Goal: Communication & Community: Answer question/provide support

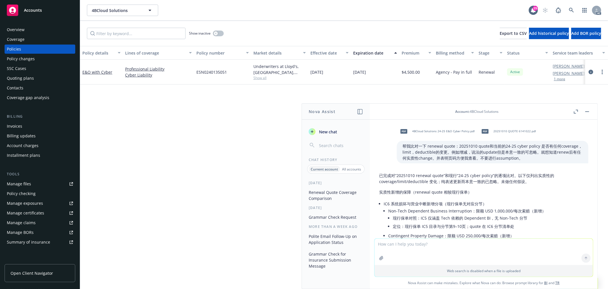
scroll to position [366, 0]
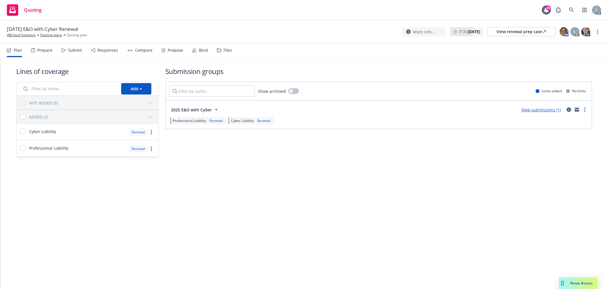
click at [172, 50] on div "Propose" at bounding box center [175, 50] width 15 height 5
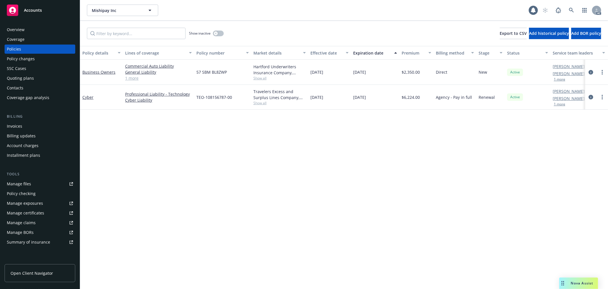
click at [580, 280] on div "Nova Assist" at bounding box center [578, 282] width 39 height 11
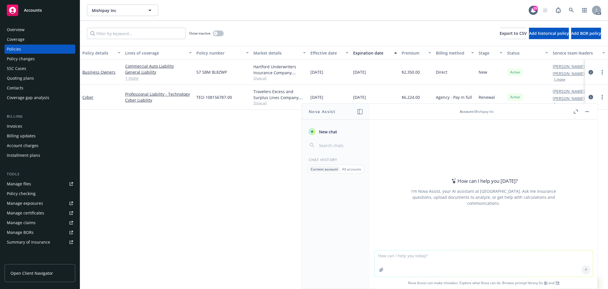
click at [440, 260] on textarea at bounding box center [484, 263] width 218 height 26
click at [435, 259] on textarea "draft" at bounding box center [484, 262] width 218 height 27
click at [557, 254] on textarea "draft英文email：谢谢你的来信。我注意到第一个app您已经submitted并且signed了。第二个" at bounding box center [484, 262] width 218 height 27
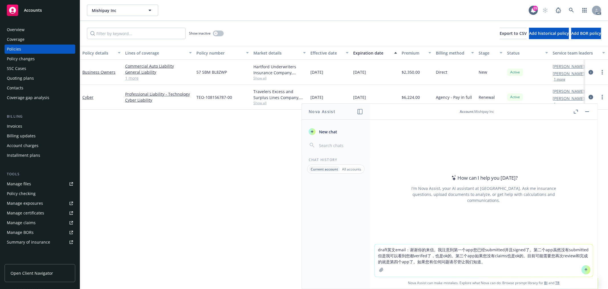
click at [403, 250] on textarea "draft英文email：谢谢你的来信。我注意到第一个app您已经submitted并且signed了。第二个app虽然没有submitted但是我可以看到您…" at bounding box center [484, 260] width 218 height 32
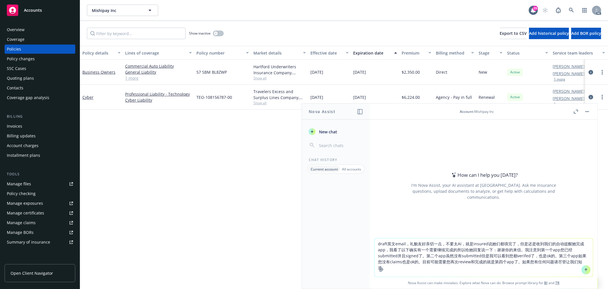
type textarea "draft英文email，礼貌友好亲切一点，不要太AI，就是insured说她们都填完了，但是还是收到我们的自动提醒她完成app，我看了以下确实有一个需要继续…"
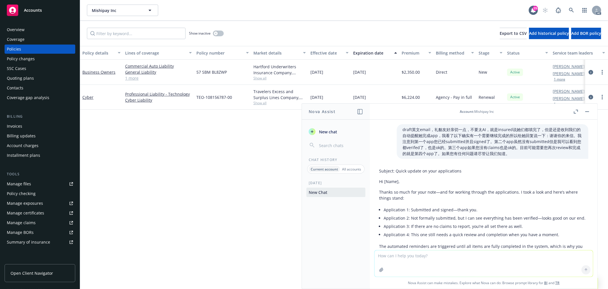
scroll to position [64, 0]
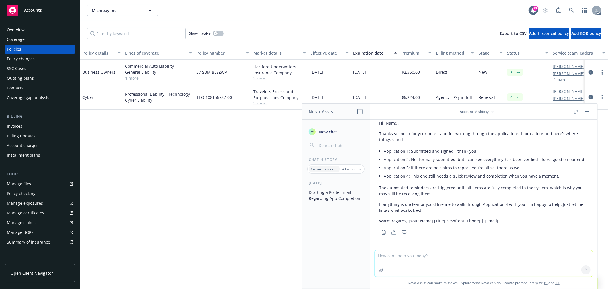
click at [481, 224] on div "Subject: Quick update on your applications Hi [Name], Thanks so much for your n…" at bounding box center [483, 166] width 209 height 119
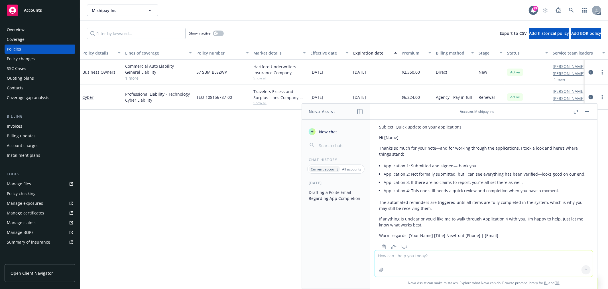
scroll to position [33, 0]
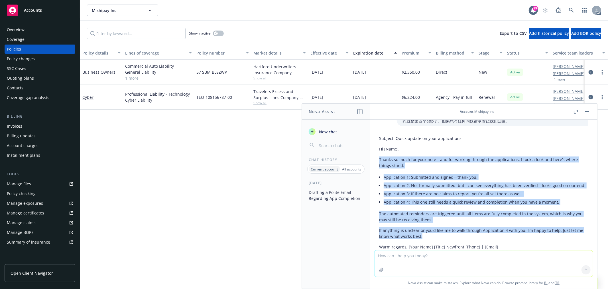
drag, startPoint x: 431, startPoint y: 240, endPoint x: 376, endPoint y: 157, distance: 100.0
click at [376, 157] on div "Subject: Quick update on your applications Hi [Name], Thanks so much for your n…" at bounding box center [484, 197] width 218 height 129
copy div "Thanks so much for your note—and for working through the applications. I took a…"
click at [390, 204] on li "Application 4: This one still needs a quick review and completion when you have…" at bounding box center [486, 202] width 205 height 8
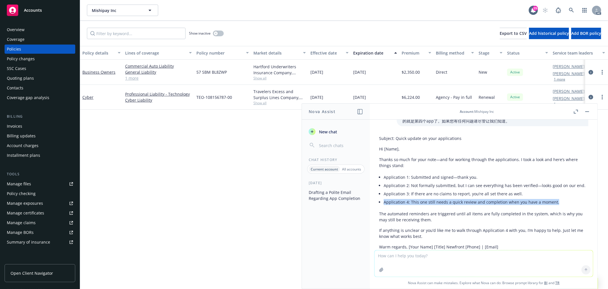
drag, startPoint x: 384, startPoint y: 207, endPoint x: 584, endPoint y: 208, distance: 200.2
click at [584, 208] on div "draft英文email，礼貌友好亲切一点，不要太AI，就是insured说她们都填完了，但是还是收到我们的自动提醒她完成app，我看了以下确实有一个需要继续…" at bounding box center [484, 184] width 228 height 130
copy li "Application 4: This one still needs a quick review and completion when you have…"
click at [421, 258] on textarea at bounding box center [484, 263] width 218 height 26
paste textarea "Application 4: This one still needs a quick review and completion when you have…"
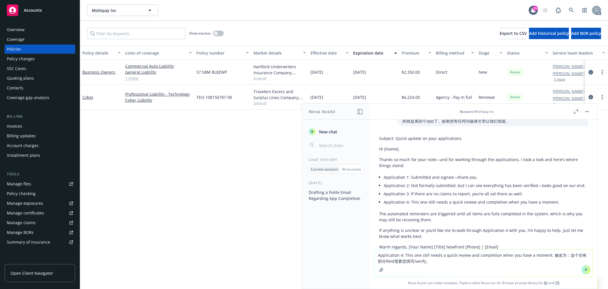
drag, startPoint x: 497, startPoint y: 255, endPoint x: 546, endPoint y: 253, distance: 48.5
click at [546, 253] on textarea "Application 4: This one still needs a quick review and completion when you have…" at bounding box center [484, 262] width 218 height 27
click at [415, 261] on textarea "Application 4: This one still needs a quick review and completion when you have…" at bounding box center [484, 262] width 218 height 27
paste textarea "when you have a moment."
click at [485, 261] on textarea "Application 4: This one still needs a quick review and completion when you have…" at bounding box center [484, 262] width 218 height 27
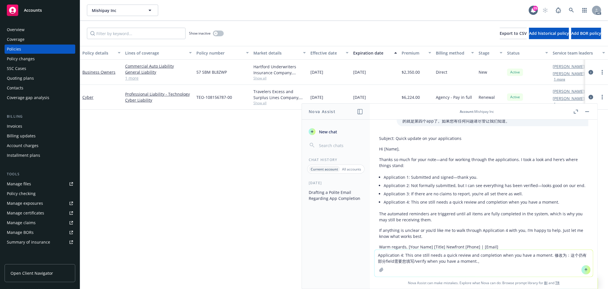
click at [465, 261] on textarea "Application 4: This one still needs a quick review and completion when you have…" at bounding box center [484, 262] width 218 height 27
type textarea "Application 4: This one still needs a quick review and completion when you have…"
click at [478, 263] on textarea "Application 4: This one still needs a quick review and completion when you have…" at bounding box center [484, 262] width 218 height 27
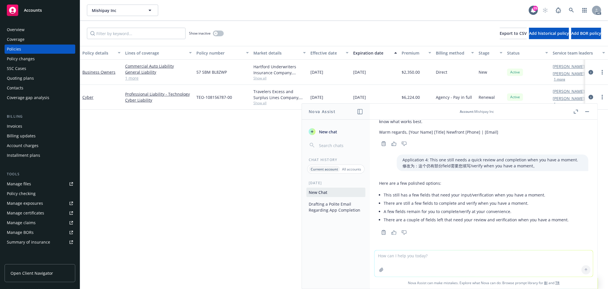
scroll to position [153, 0]
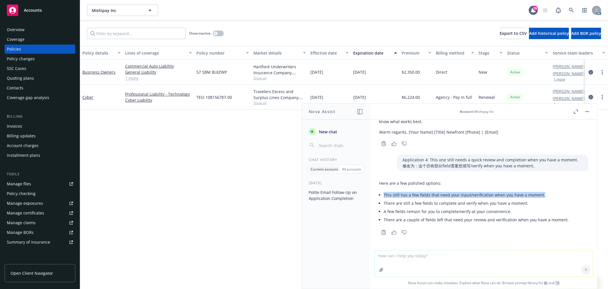
drag, startPoint x: 383, startPoint y: 192, endPoint x: 543, endPoint y: 195, distance: 159.7
click at [543, 195] on div "Here are a few polished options: This still has a few fields that need your inp…" at bounding box center [474, 202] width 190 height 48
copy li "This still has a few fields that need your input/verification when you have a m…"
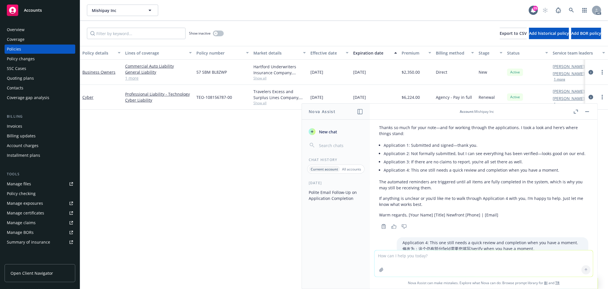
scroll to position [58, 0]
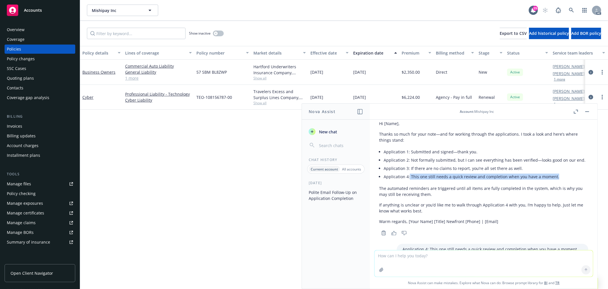
drag, startPoint x: 409, startPoint y: 183, endPoint x: 556, endPoint y: 182, distance: 147.4
click at [556, 180] on li "Application 4: This one still needs a quick review and completion when you have…" at bounding box center [486, 176] width 205 height 8
copy li "This one still needs a quick review and completion when you have a moment."
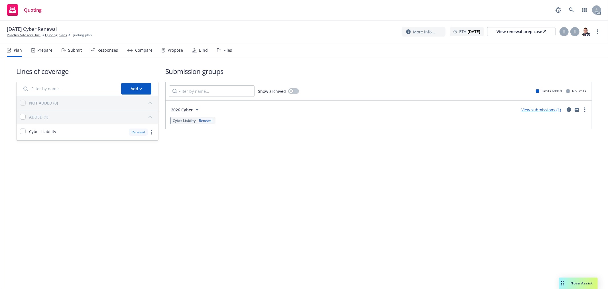
click at [75, 52] on div "Submit" at bounding box center [75, 50] width 14 height 5
click at [76, 50] on div "Submit" at bounding box center [75, 50] width 14 height 5
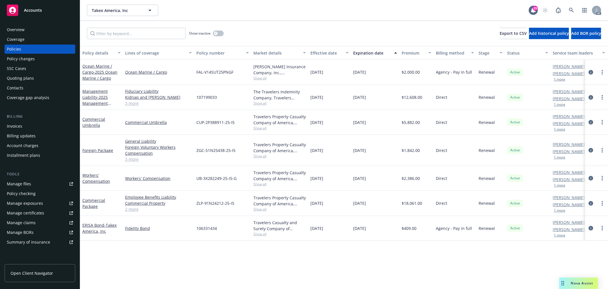
click at [255, 125] on span "Show all" at bounding box center [279, 127] width 52 height 5
click at [376, 247] on div "Policy details Lines of coverage Policy number Market details Effective date Ex…" at bounding box center [344, 167] width 528 height 243
click at [267, 90] on div "The Travelers Indemnity Company, Travelers Insurance" at bounding box center [279, 95] width 52 height 12
copy div "Travelers"
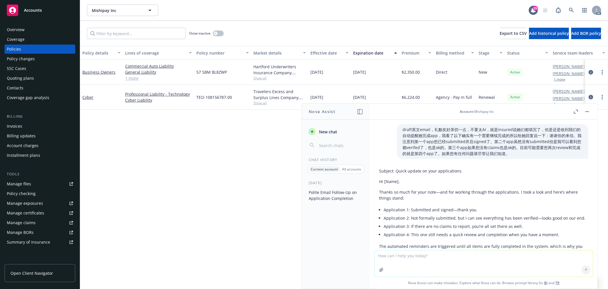
click at [397, 251] on textarea at bounding box center [484, 263] width 218 height 26
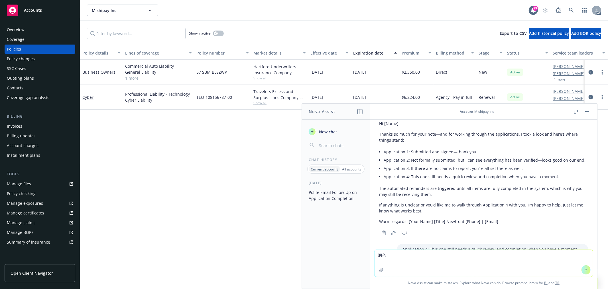
type textarea "润色：received the attached renewal requirements from Travelers. These policies ar…"
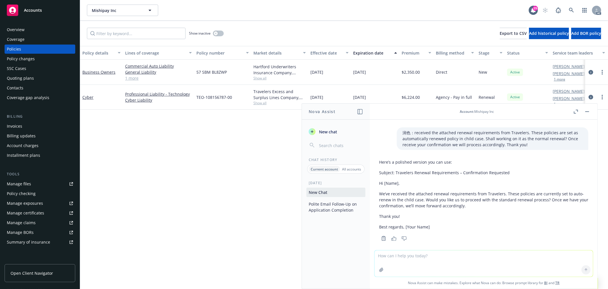
scroll to position [275, 0]
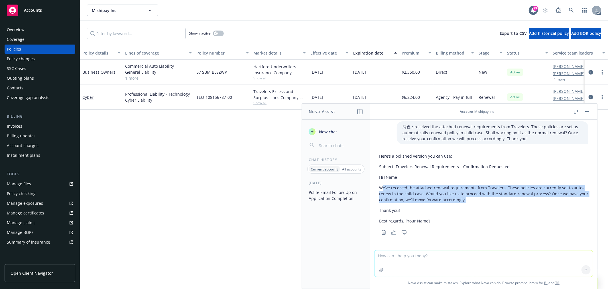
drag, startPoint x: 475, startPoint y: 199, endPoint x: 381, endPoint y: 186, distance: 94.6
click at [381, 186] on p "We’ve received the attached renewal requirements from Travelers. These policies…" at bounding box center [483, 193] width 209 height 18
click at [380, 186] on p "We’ve received the attached renewal requirements from Travelers. These policies…" at bounding box center [483, 193] width 209 height 18
copy p "We’ve received the attached renewal requirements from Travelers. These policies…"
